Goal: Information Seeking & Learning: Learn about a topic

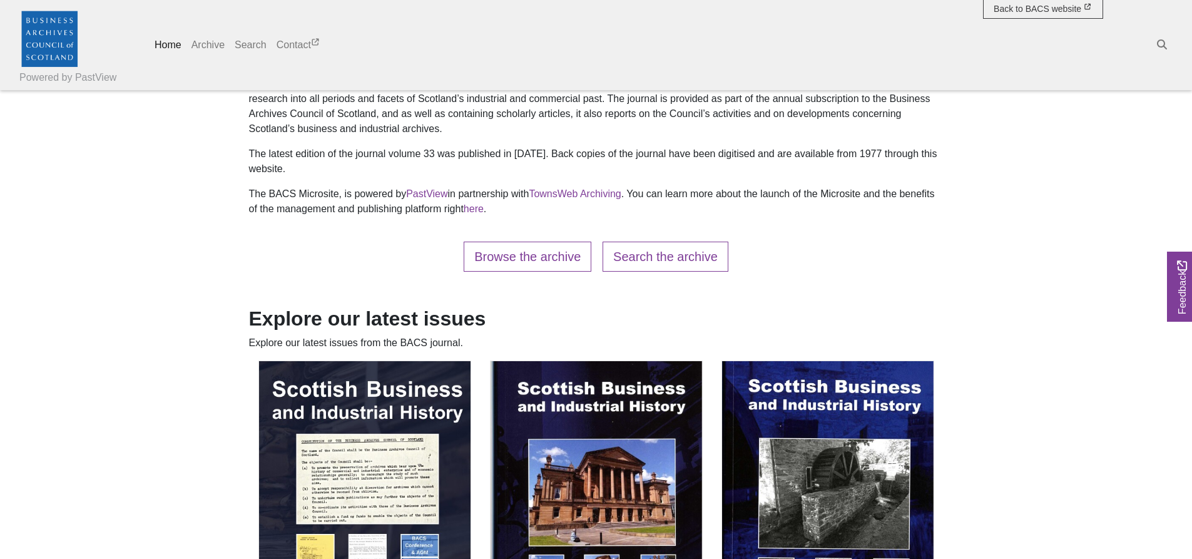
scroll to position [563, 0]
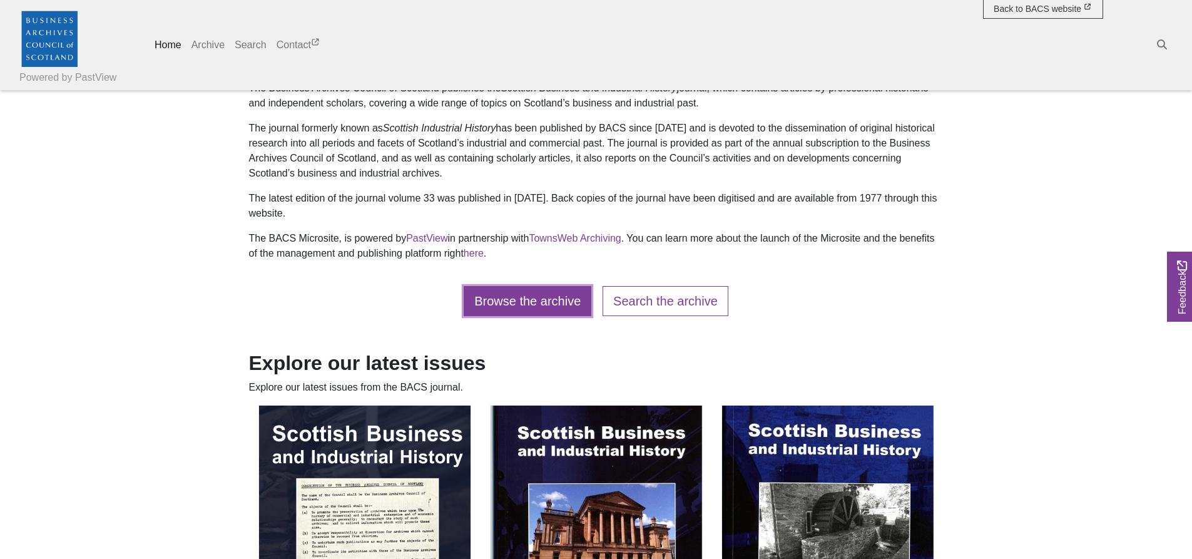
click at [521, 302] on link "Browse the archive" at bounding box center [528, 301] width 128 height 30
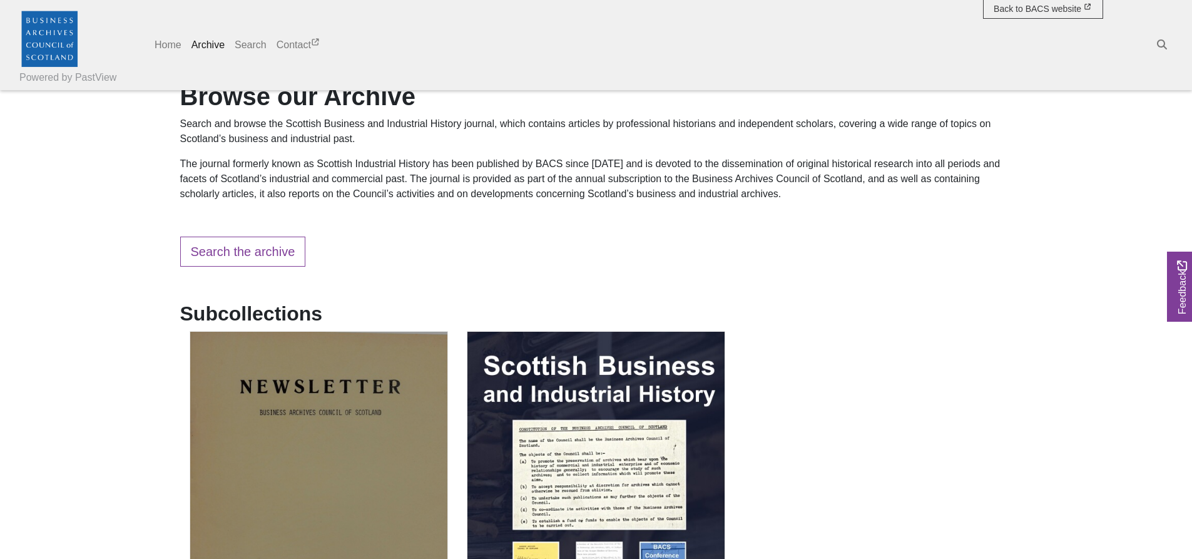
scroll to position [188, 0]
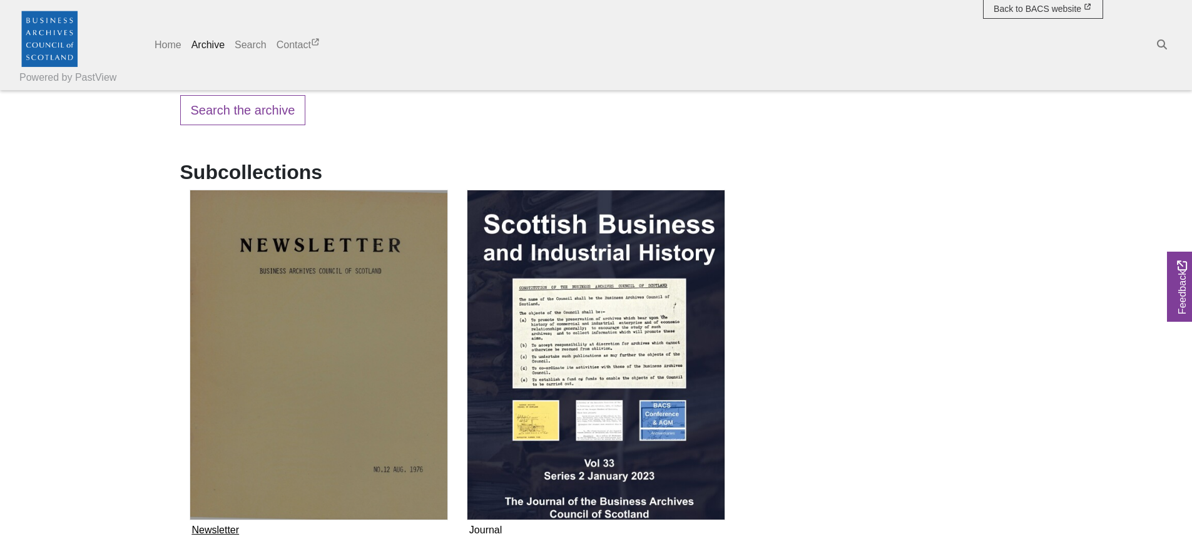
click at [350, 288] on img "Subcollection" at bounding box center [319, 355] width 258 height 331
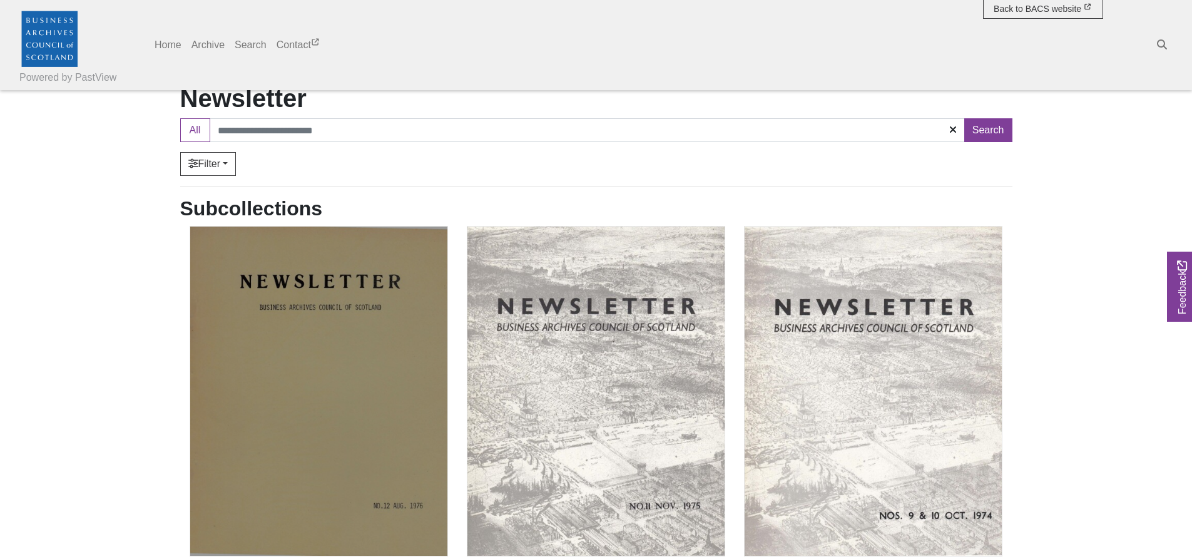
scroll to position [188, 0]
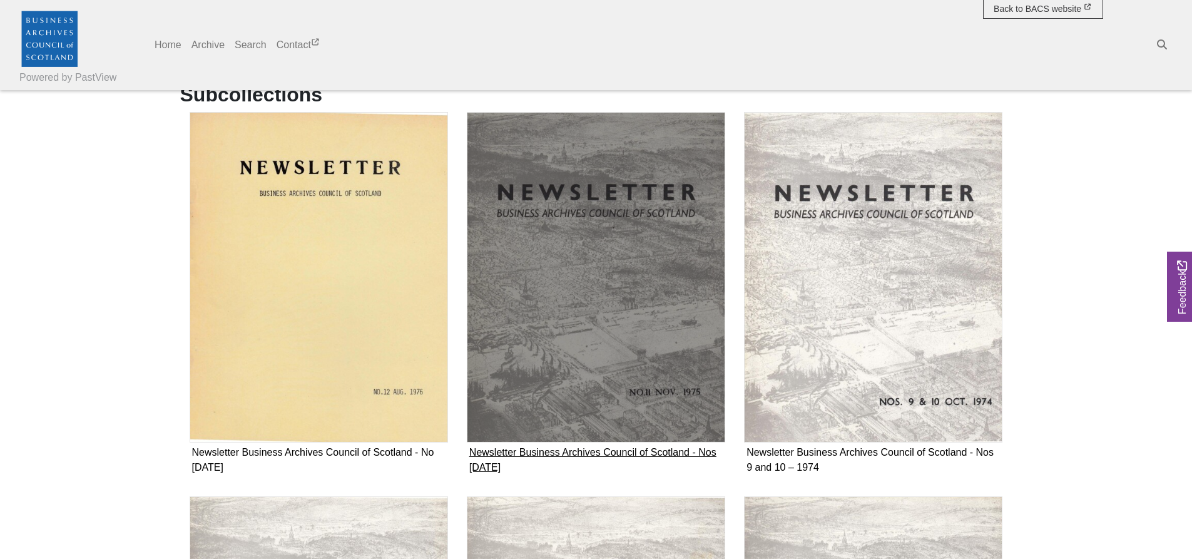
click at [577, 330] on img "Subcollection" at bounding box center [596, 277] width 258 height 331
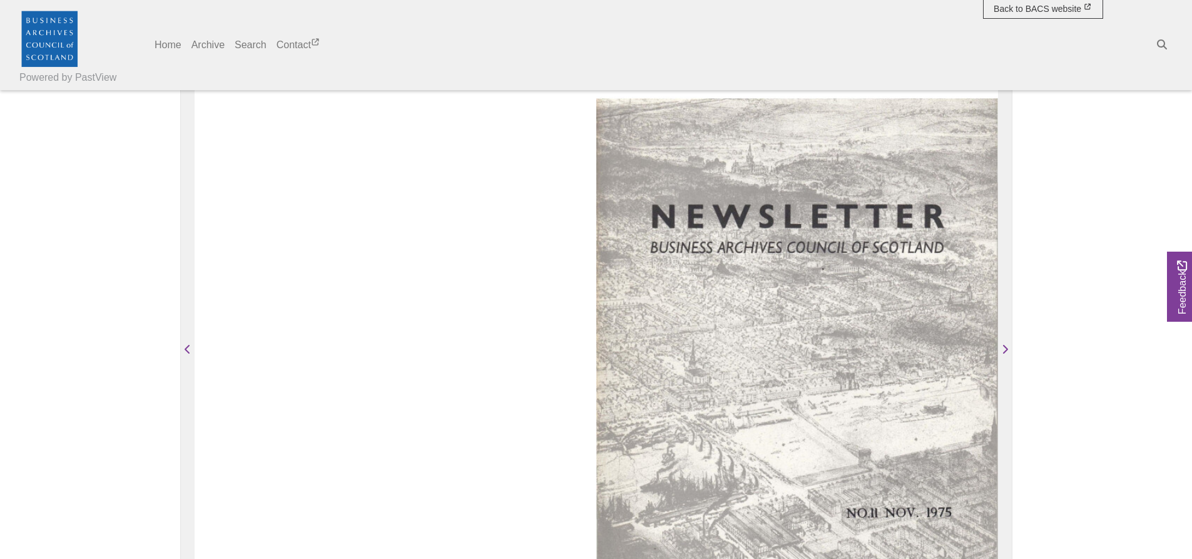
scroll to position [188, 0]
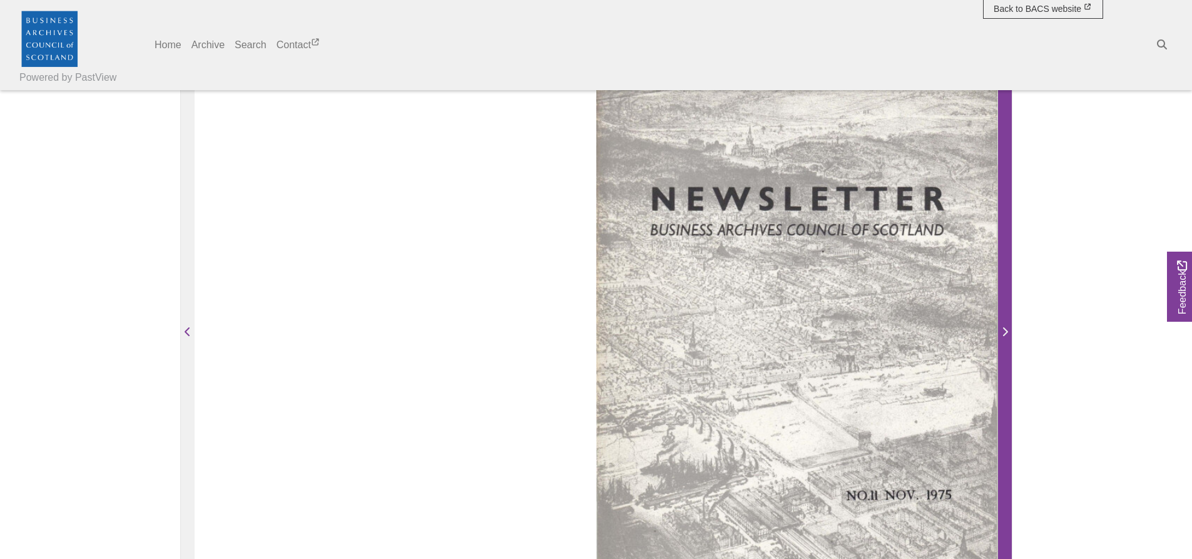
click at [1002, 337] on icon "Next Page" at bounding box center [1005, 332] width 6 height 10
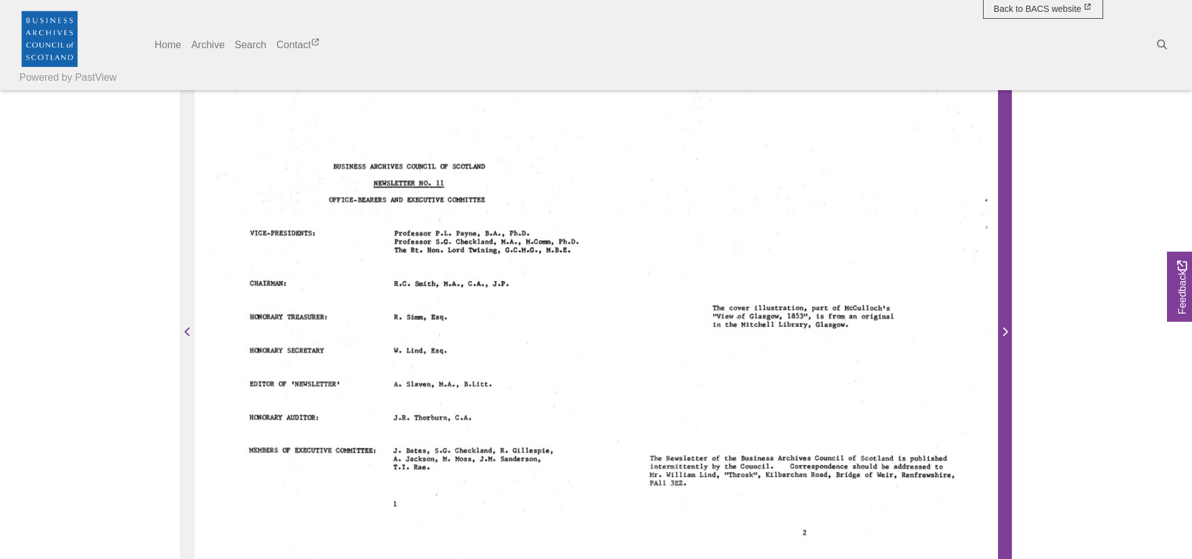
click at [1002, 340] on span "Next Page" at bounding box center [1005, 332] width 13 height 15
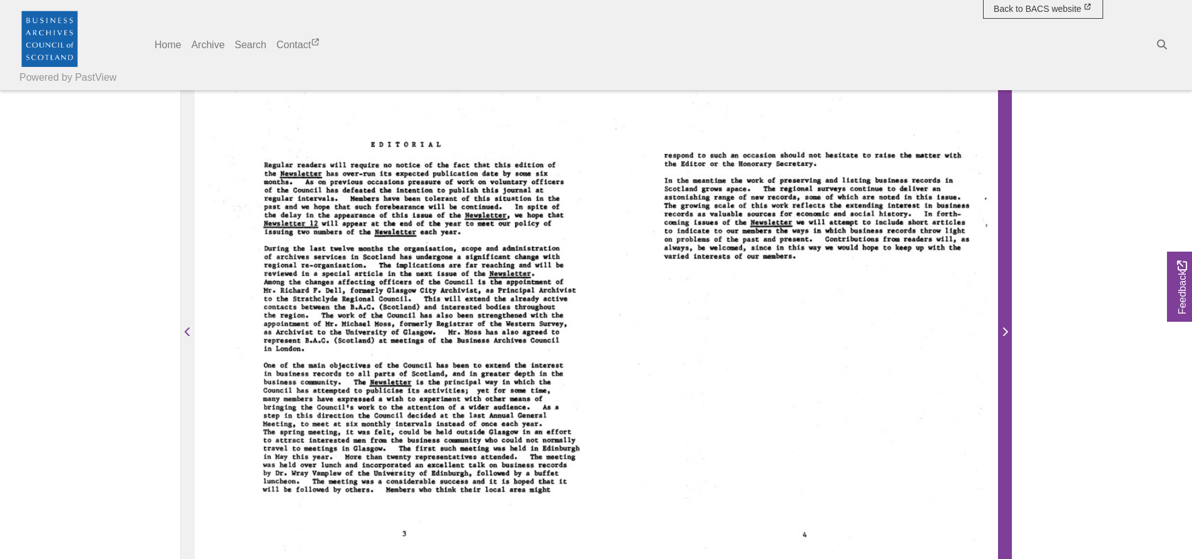
click at [1002, 340] on span "Next Page" at bounding box center [1005, 332] width 13 height 15
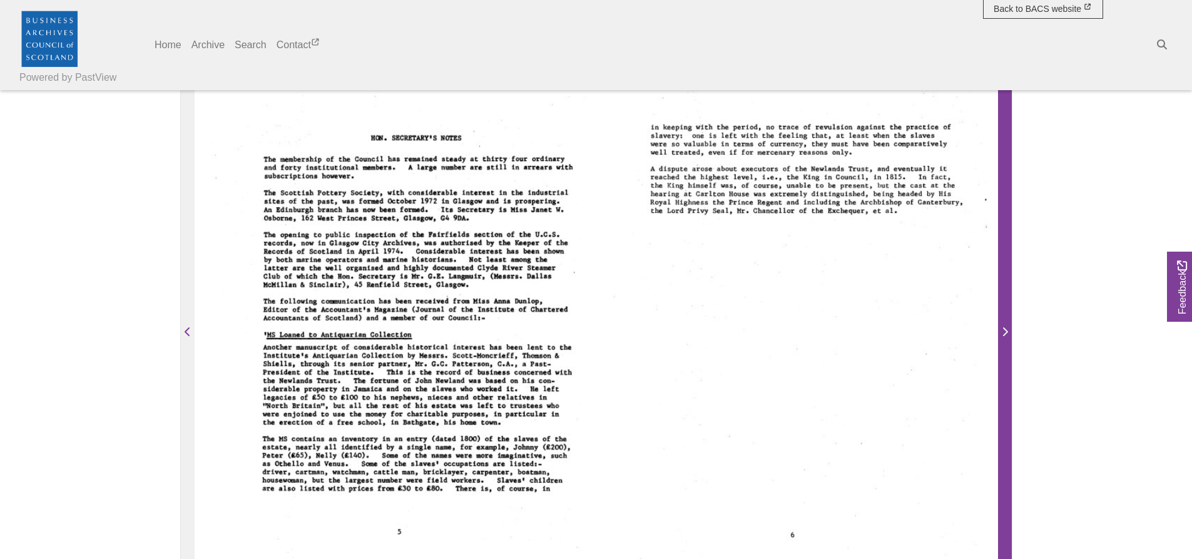
click at [1002, 340] on span "Next Page" at bounding box center [1005, 332] width 13 height 15
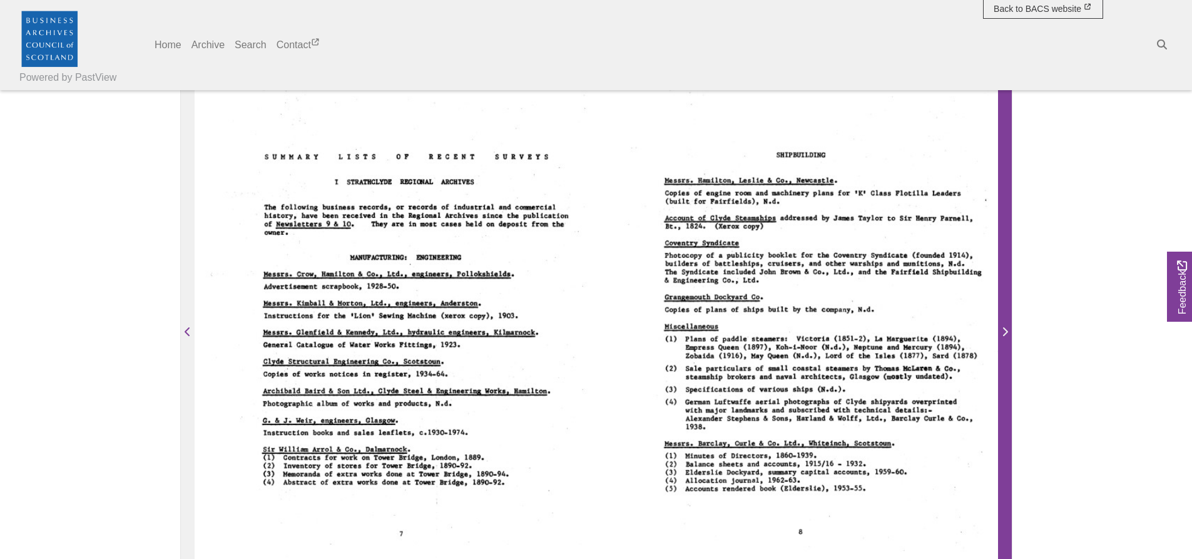
click at [1002, 340] on span "Next Page" at bounding box center [1005, 332] width 13 height 15
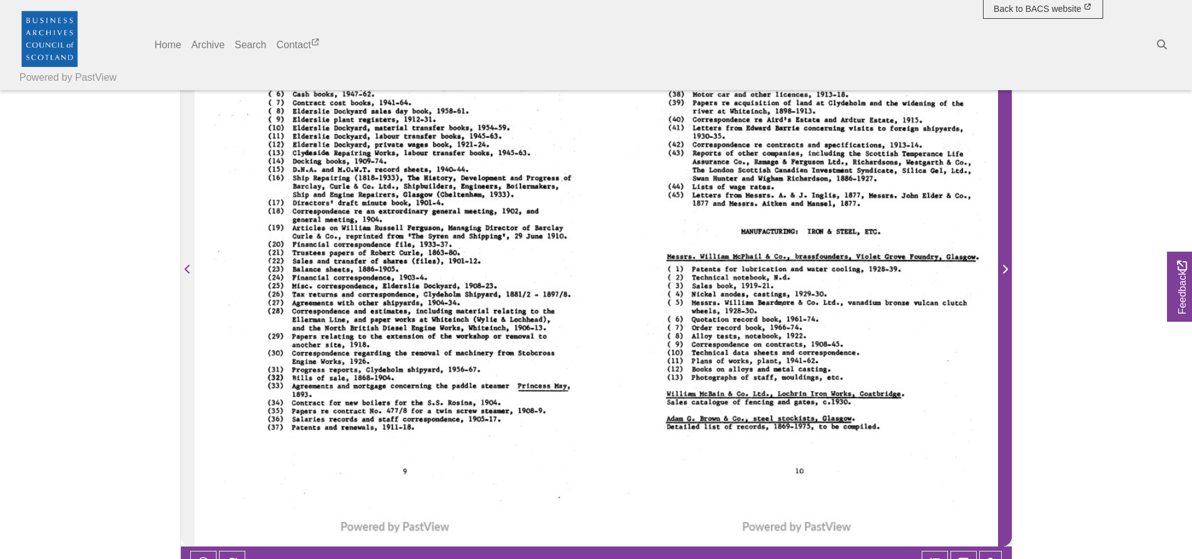
scroll to position [313, 0]
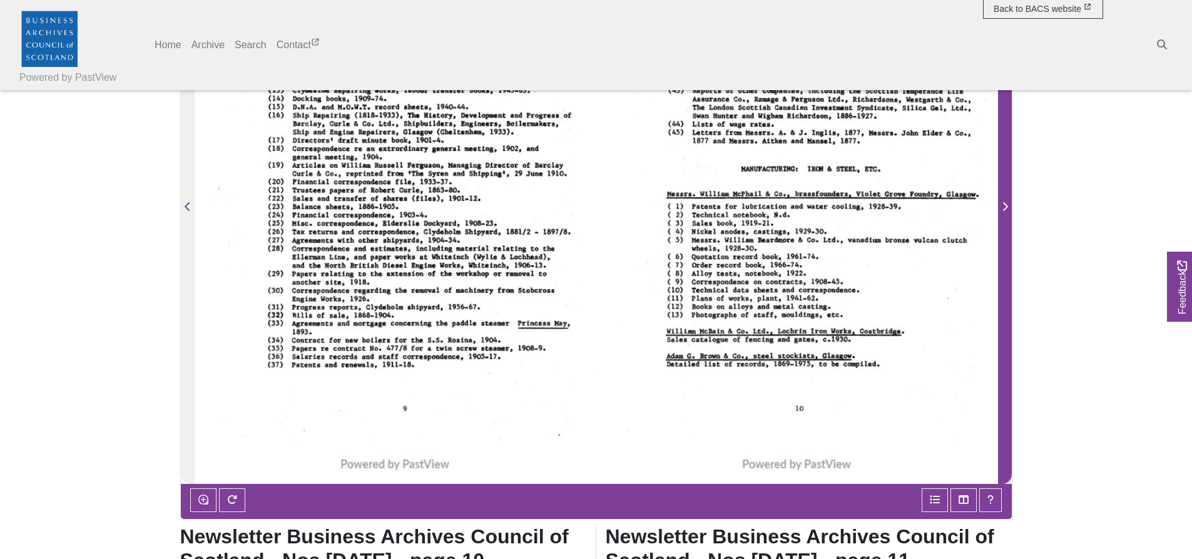
click at [1003, 211] on icon "Next Page" at bounding box center [1005, 206] width 6 height 10
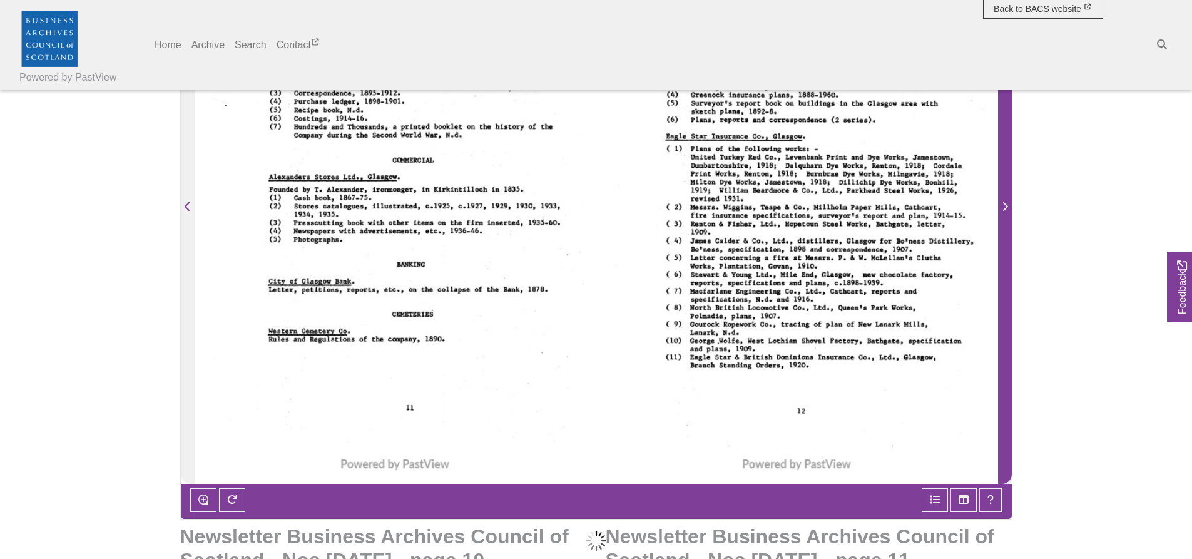
click at [1003, 211] on icon "Next Page" at bounding box center [1005, 206] width 6 height 10
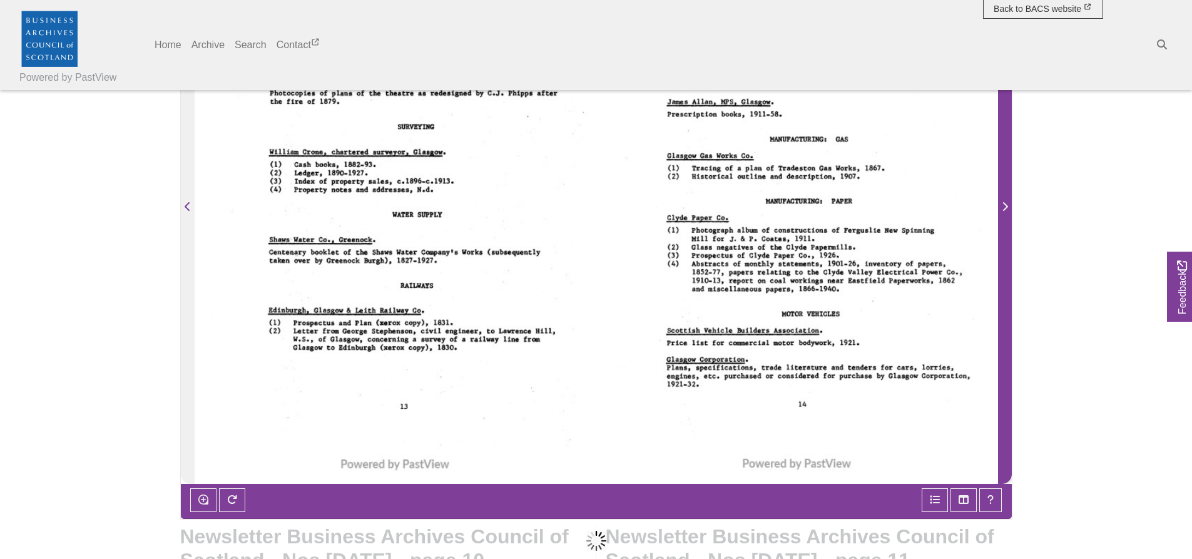
click at [1003, 211] on icon "Next Page" at bounding box center [1005, 206] width 6 height 10
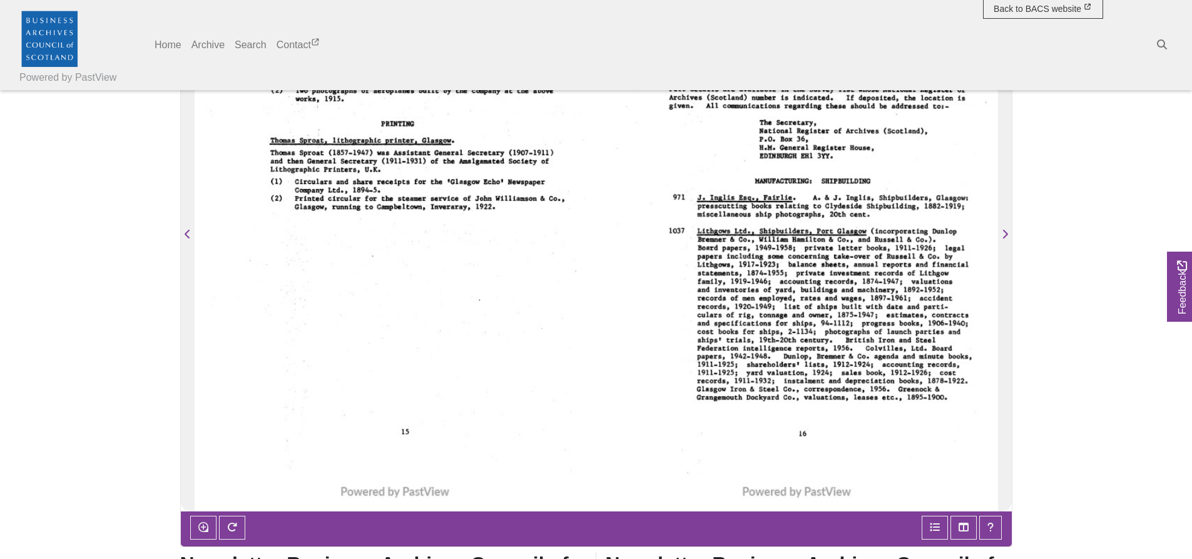
scroll to position [250, 0]
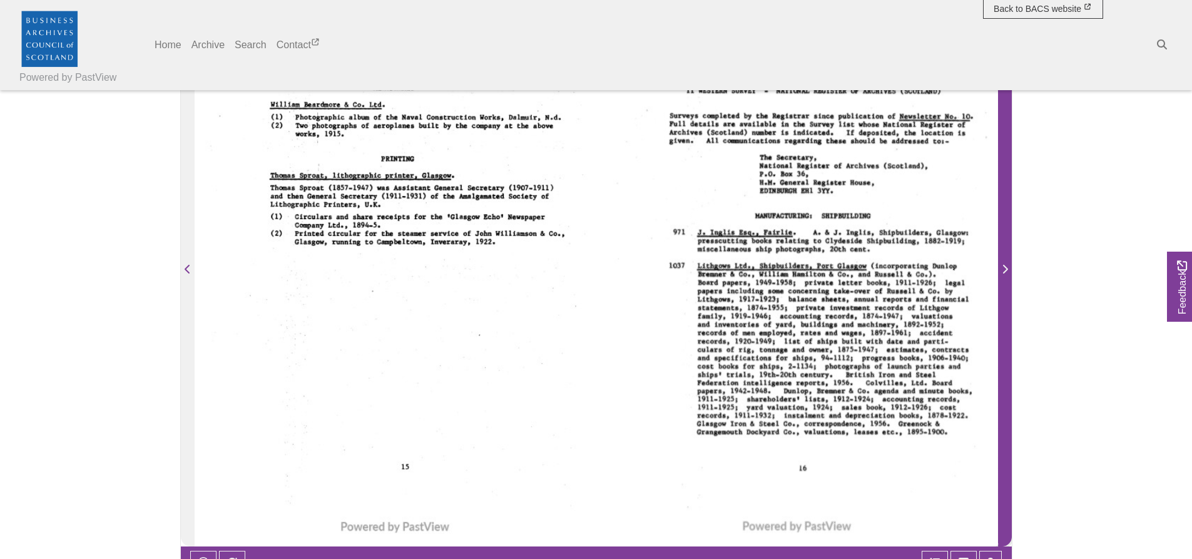
click at [1005, 274] on icon "Next Page" at bounding box center [1005, 269] width 6 height 10
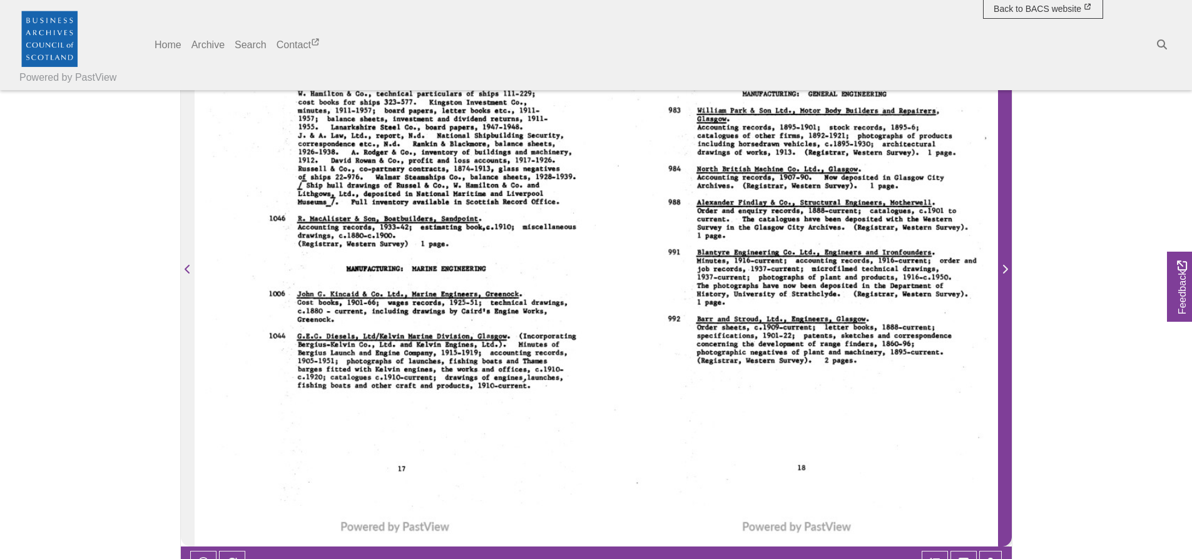
click at [1011, 300] on button "Next Page" at bounding box center [1005, 261] width 14 height 568
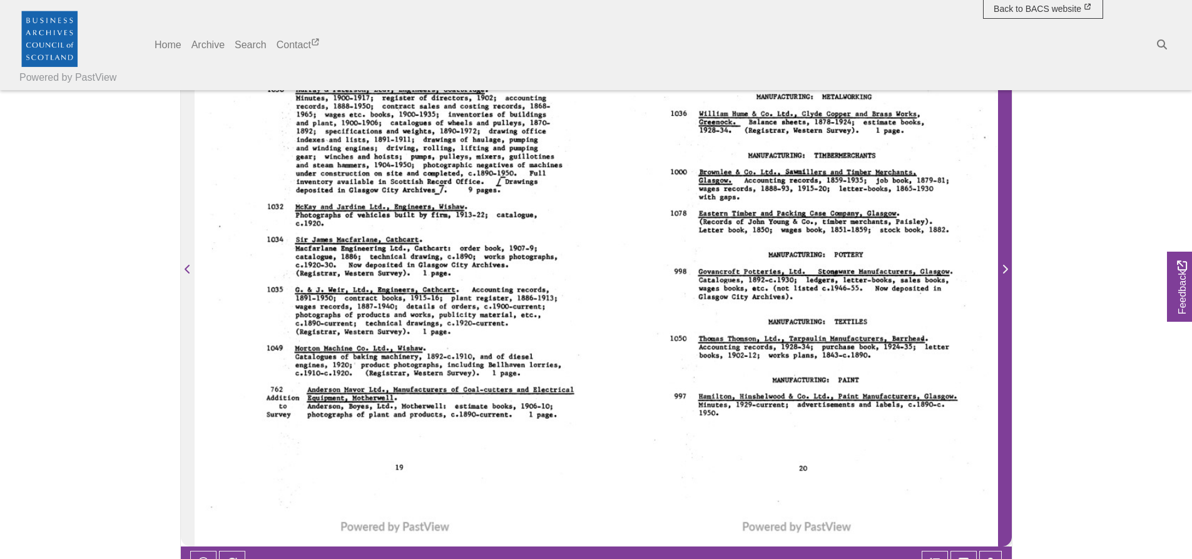
click at [1011, 300] on button "Next Page" at bounding box center [1005, 261] width 14 height 568
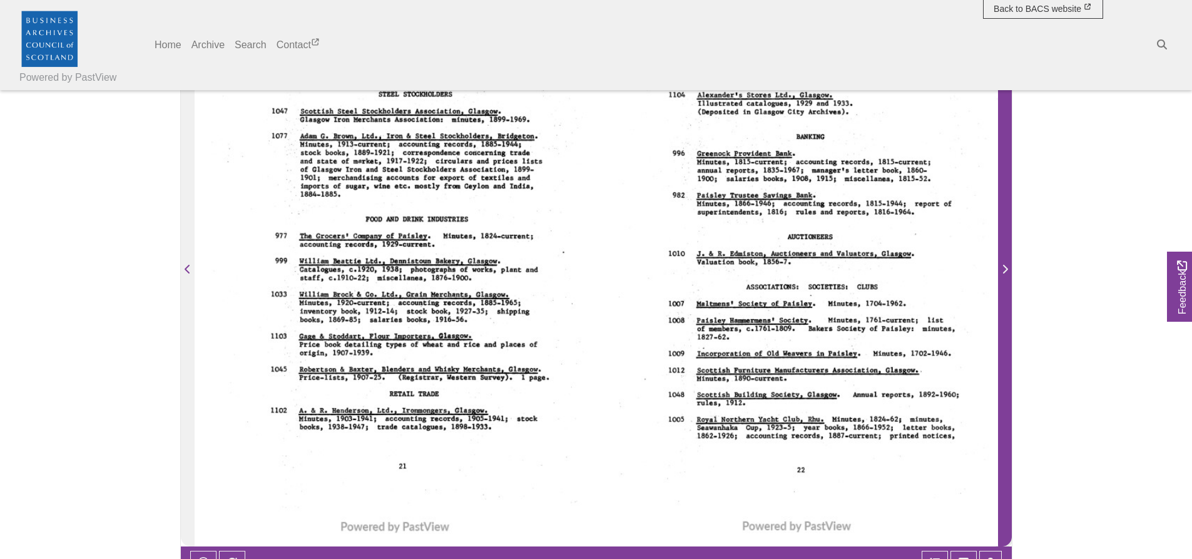
click at [1011, 300] on button "Next Page" at bounding box center [1005, 261] width 14 height 568
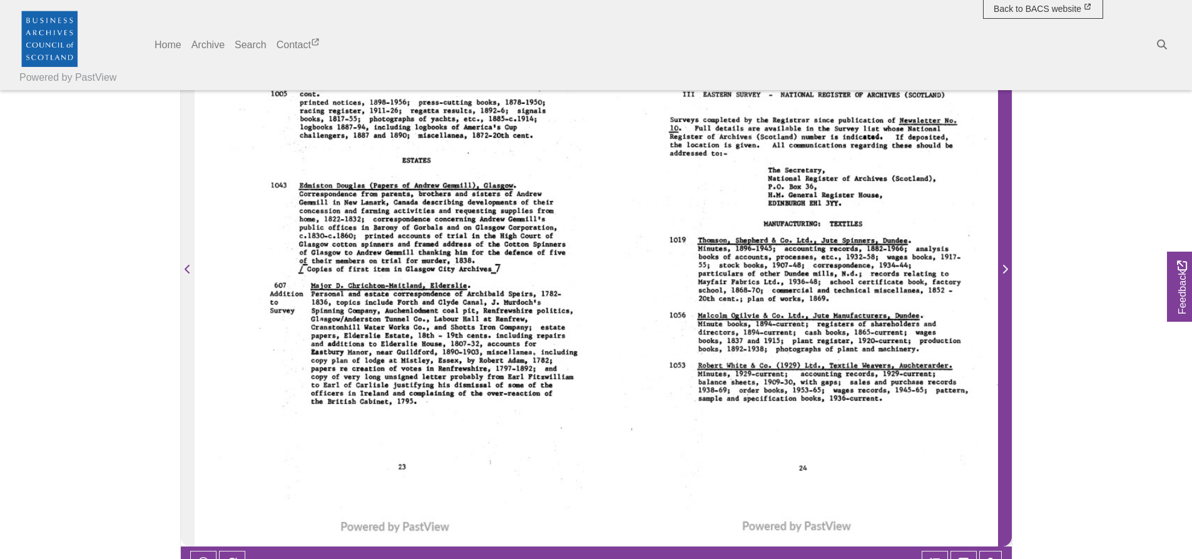
click at [1011, 300] on button "Next Page" at bounding box center [1005, 261] width 14 height 568
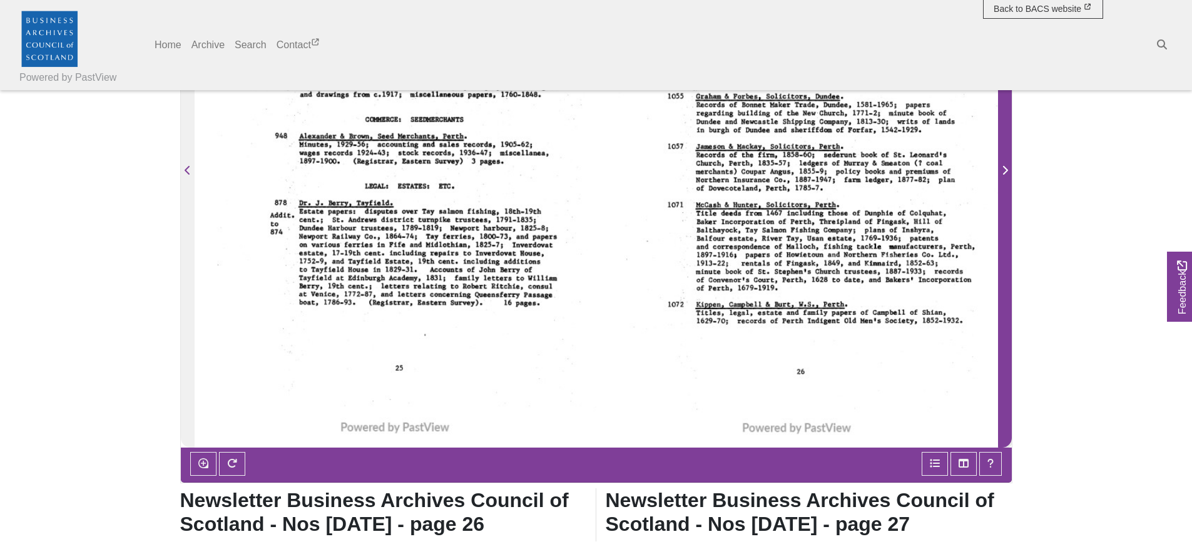
scroll to position [438, 0]
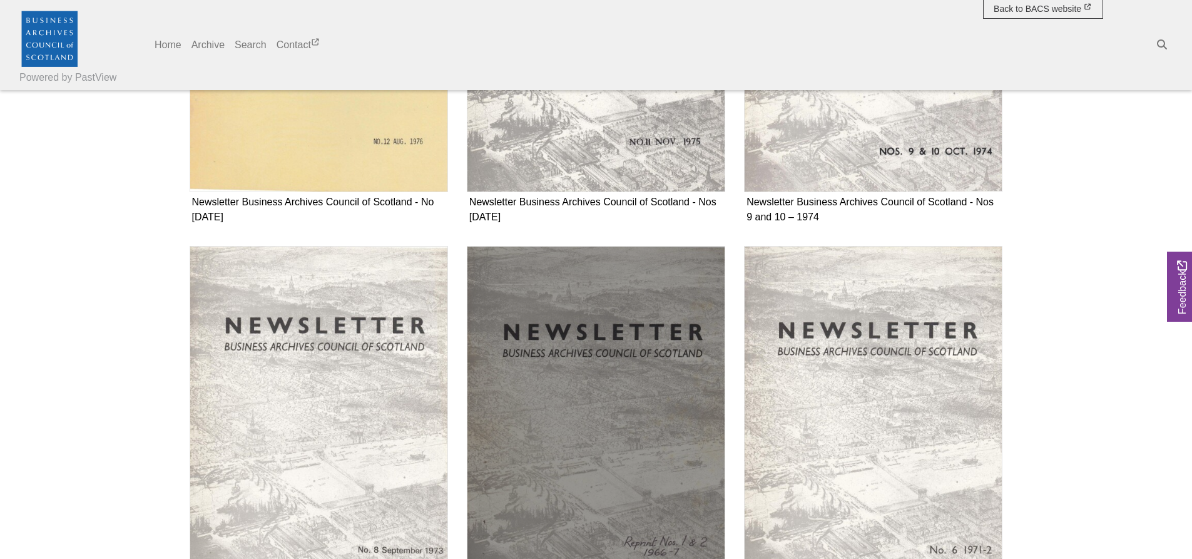
scroll to position [563, 0]
